Goal: Find specific page/section

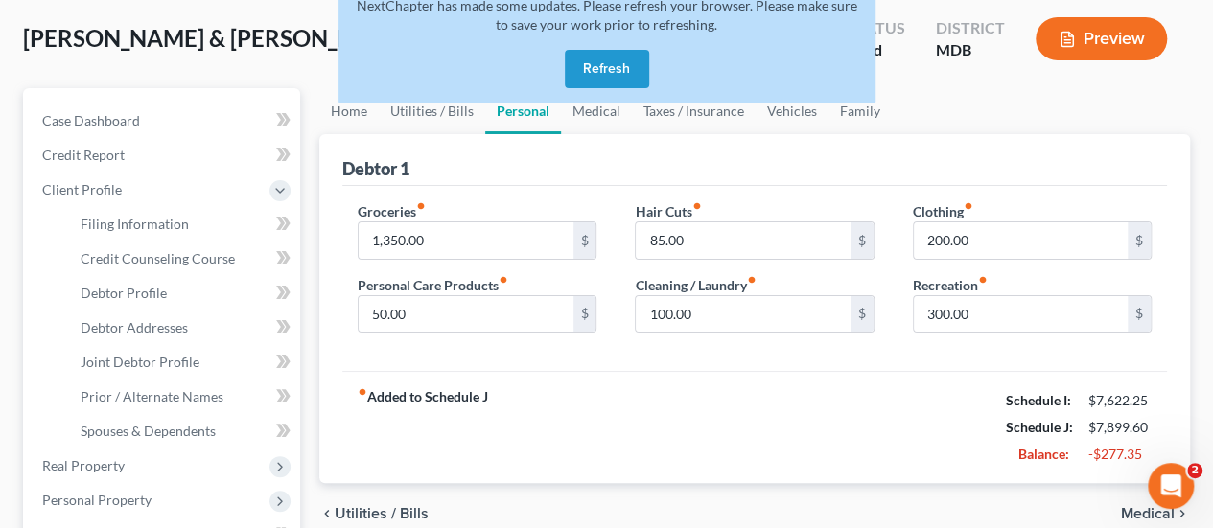
scroll to position [96, 0]
drag, startPoint x: 604, startPoint y: 77, endPoint x: 10, endPoint y: 323, distance: 643.5
click at [604, 77] on button "Refresh" at bounding box center [607, 69] width 84 height 38
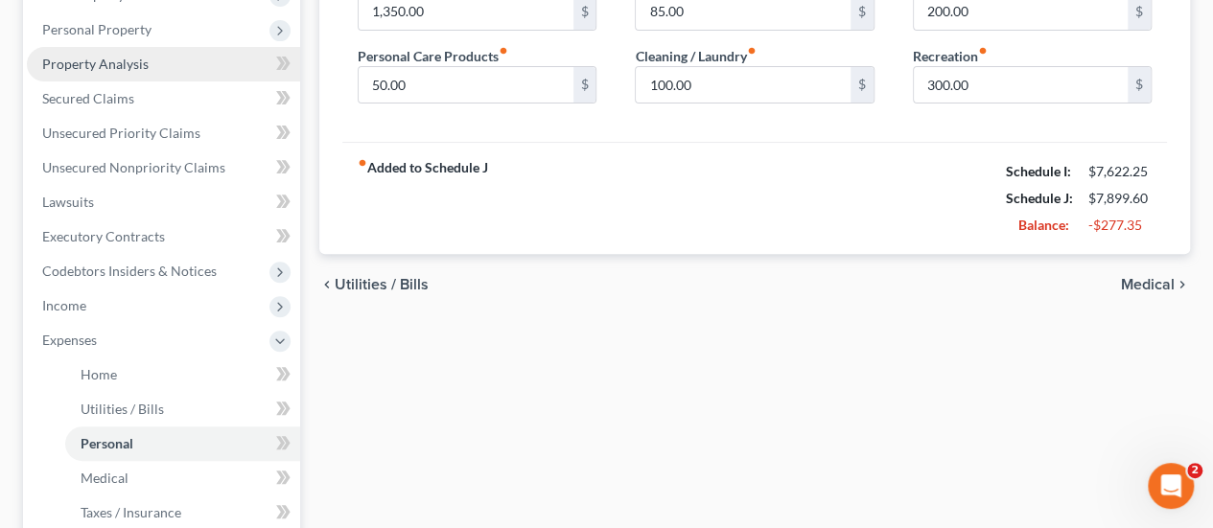
scroll to position [385, 0]
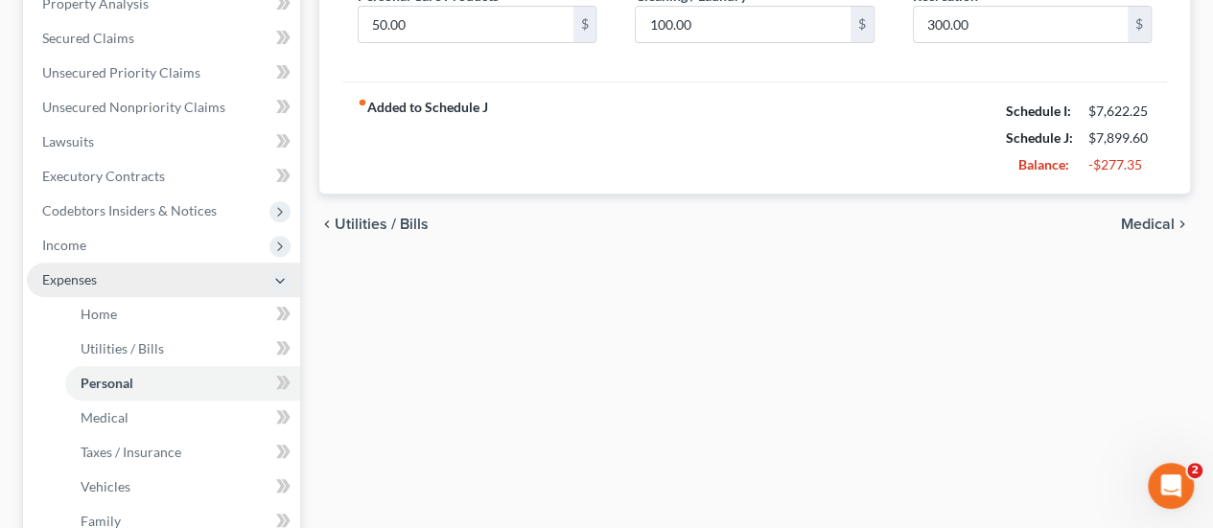
click at [278, 275] on icon at bounding box center [279, 280] width 15 height 15
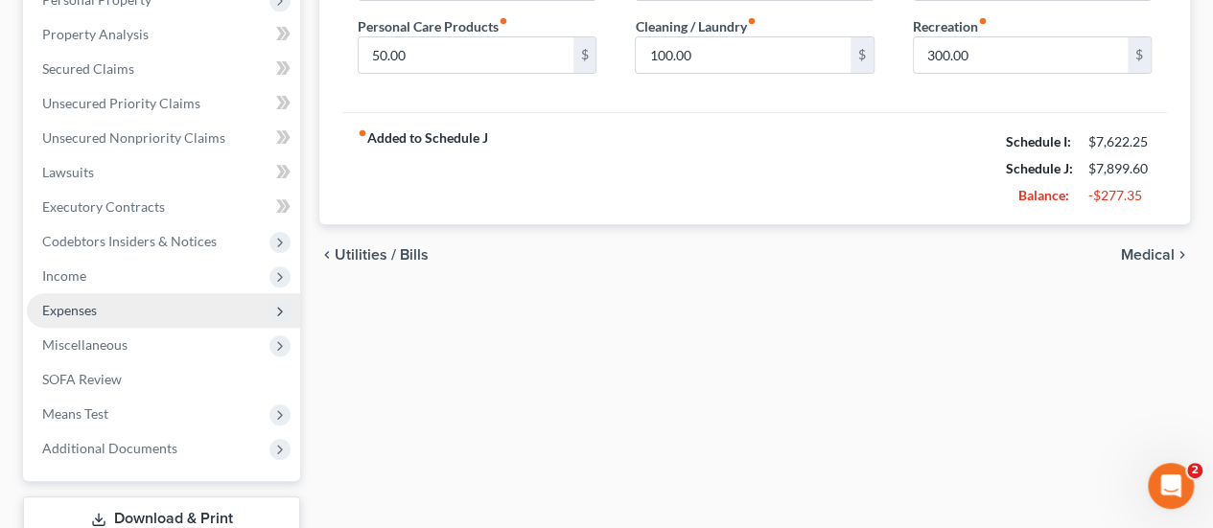
scroll to position [357, 0]
click at [86, 375] on span "SOFA Review" at bounding box center [82, 377] width 80 height 16
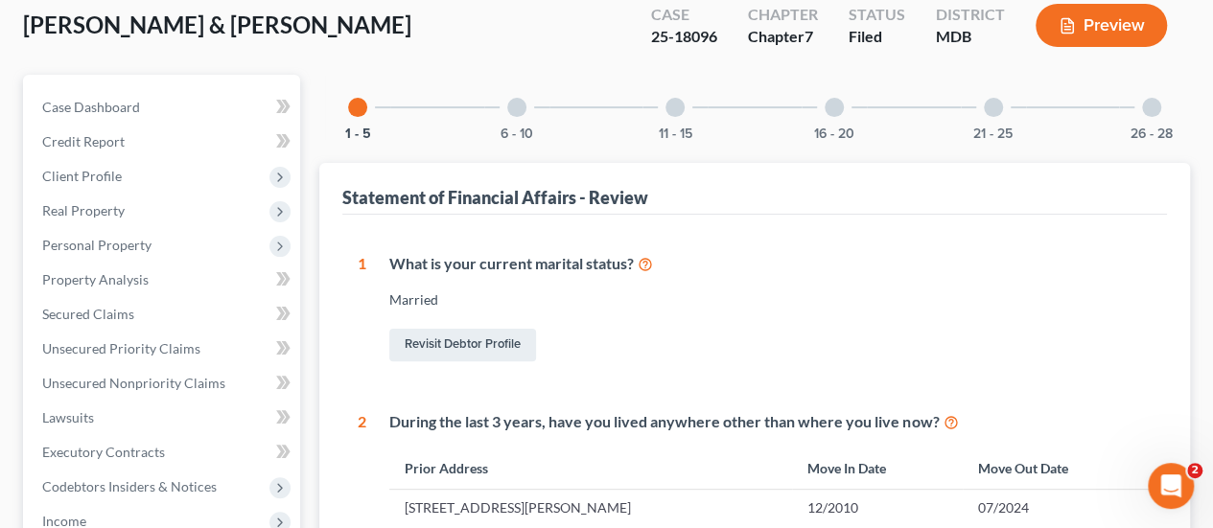
scroll to position [135, 0]
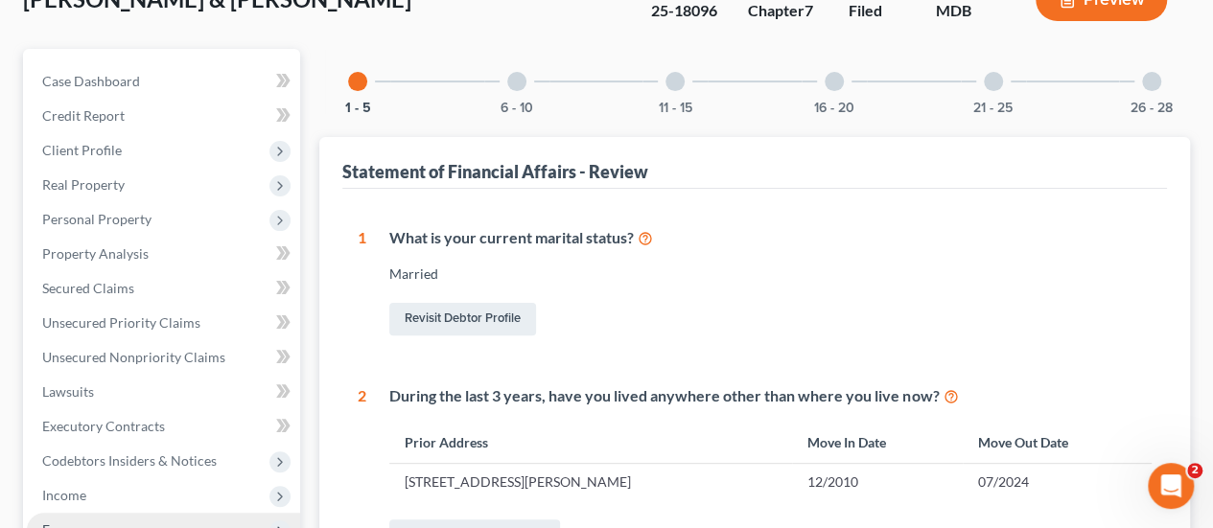
click at [831, 81] on div at bounding box center [834, 81] width 19 height 19
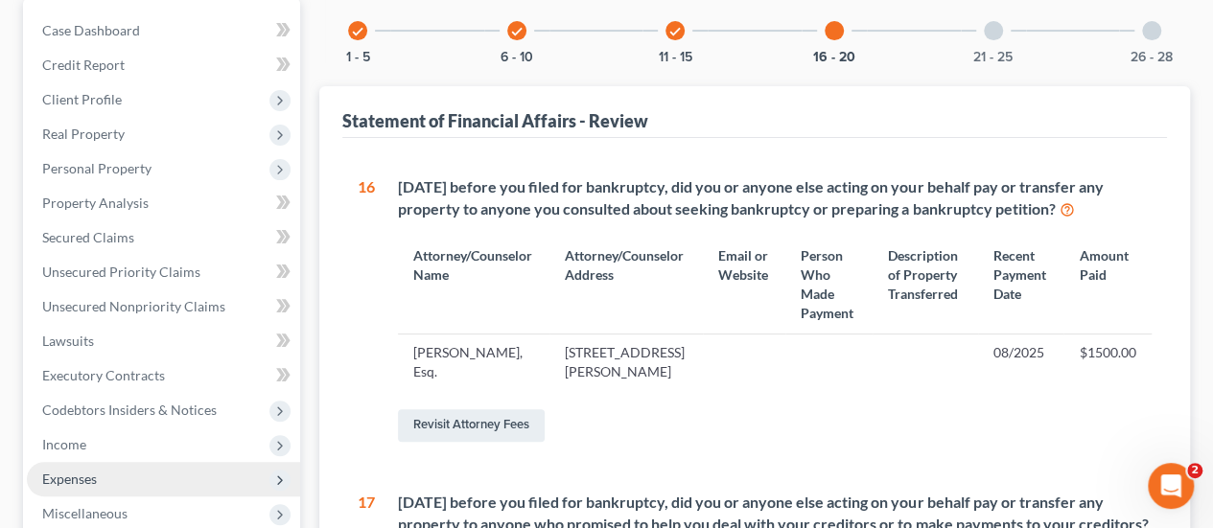
scroll to position [184, 0]
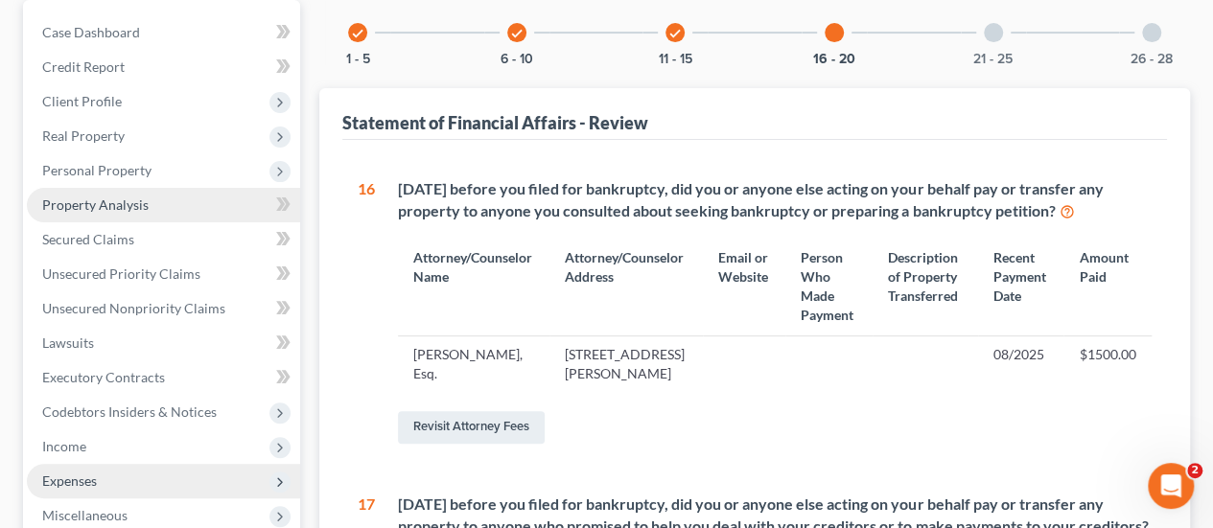
click at [84, 204] on span "Property Analysis" at bounding box center [95, 205] width 106 height 16
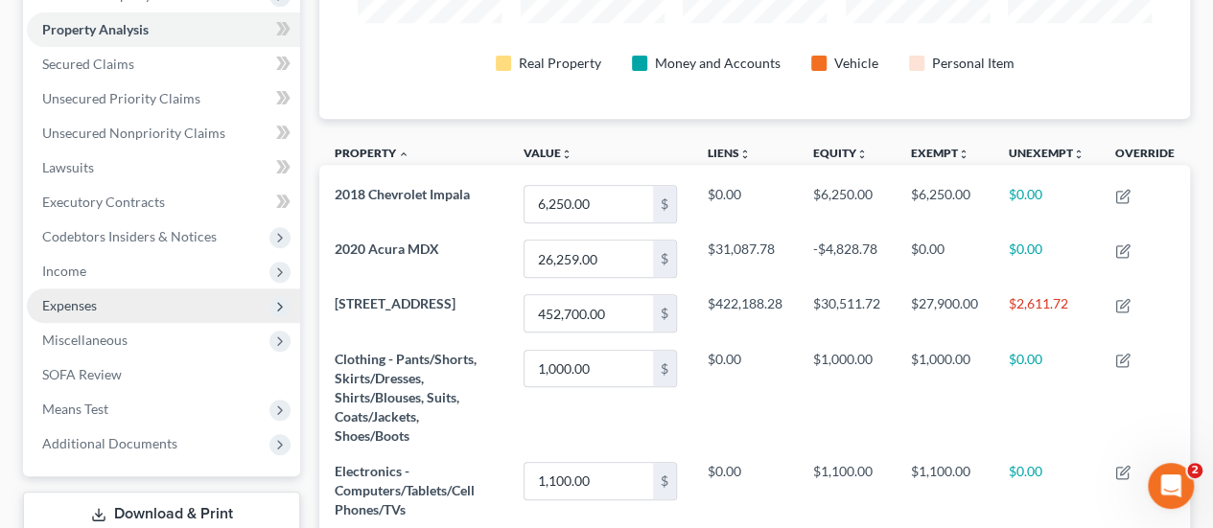
scroll to position [361, 0]
